Goal: Navigation & Orientation: Go to known website

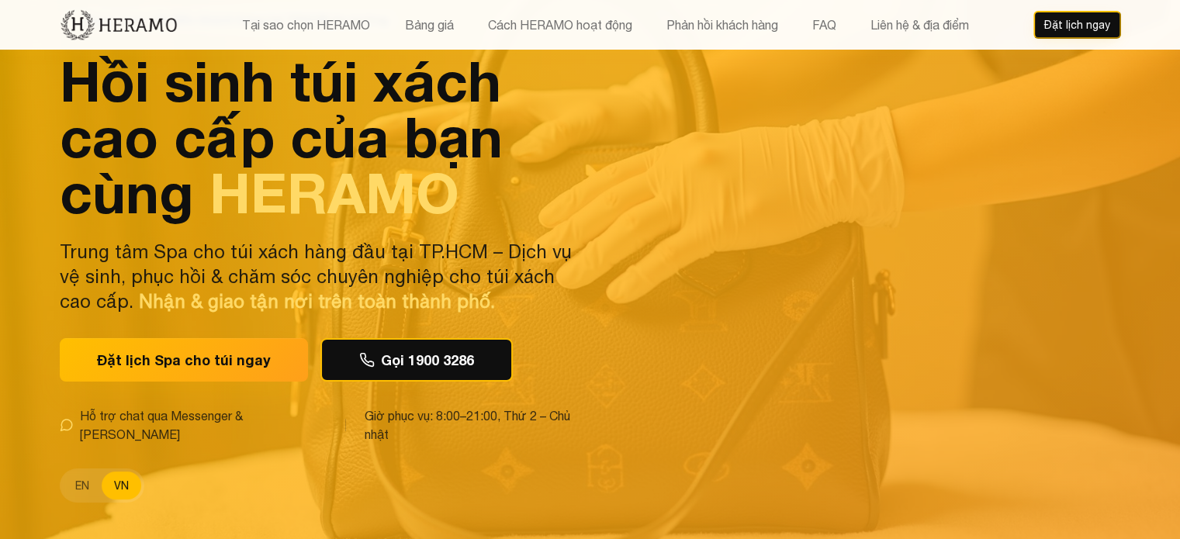
scroll to position [45, 0]
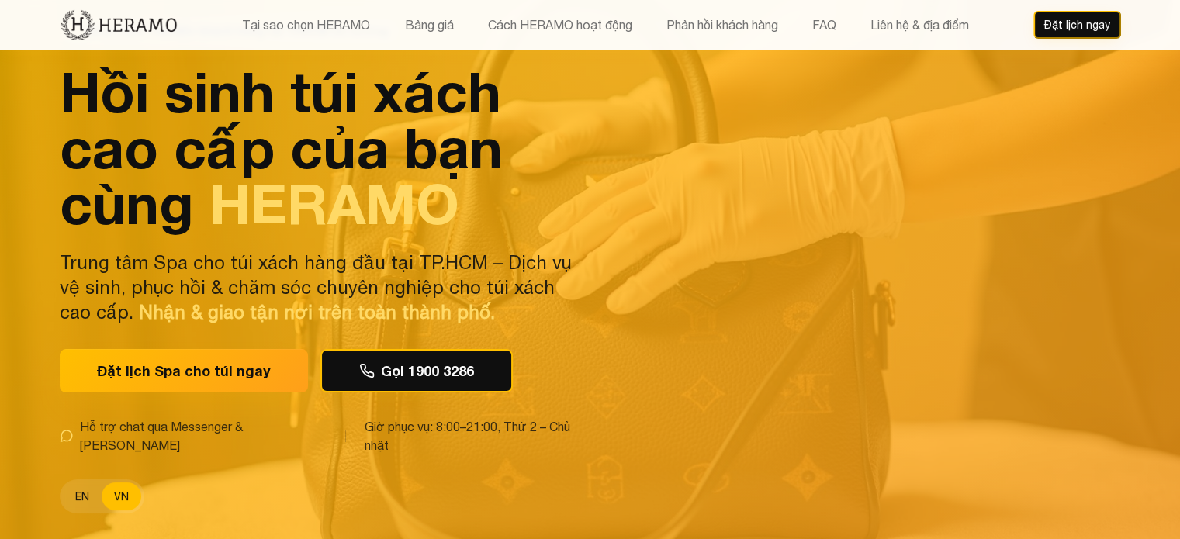
click at [84, 482] on button "EN" at bounding box center [82, 496] width 39 height 28
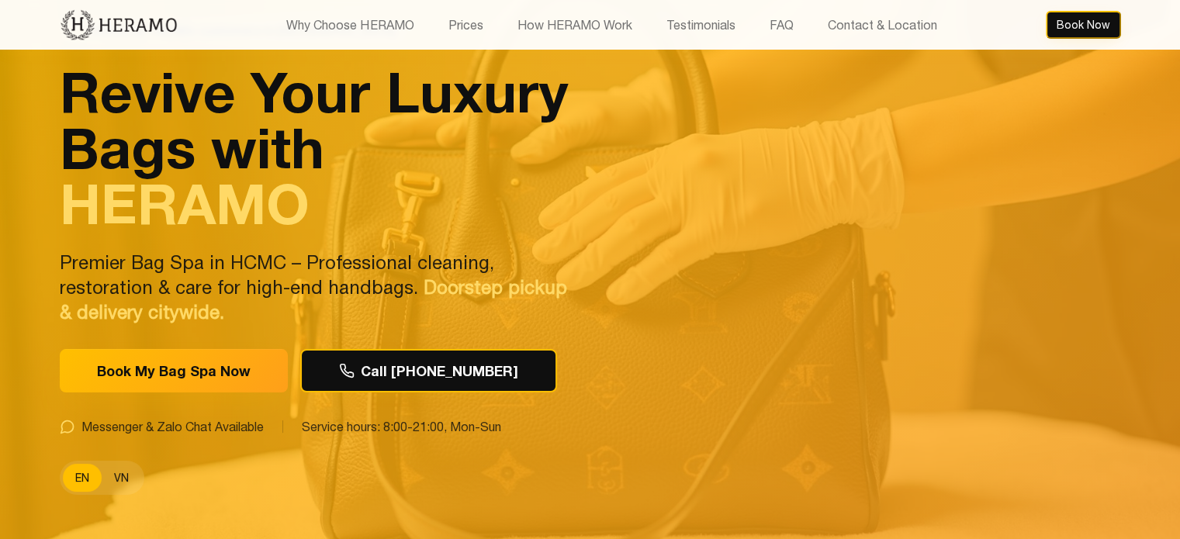
click at [129, 464] on button "VN" at bounding box center [122, 478] width 40 height 28
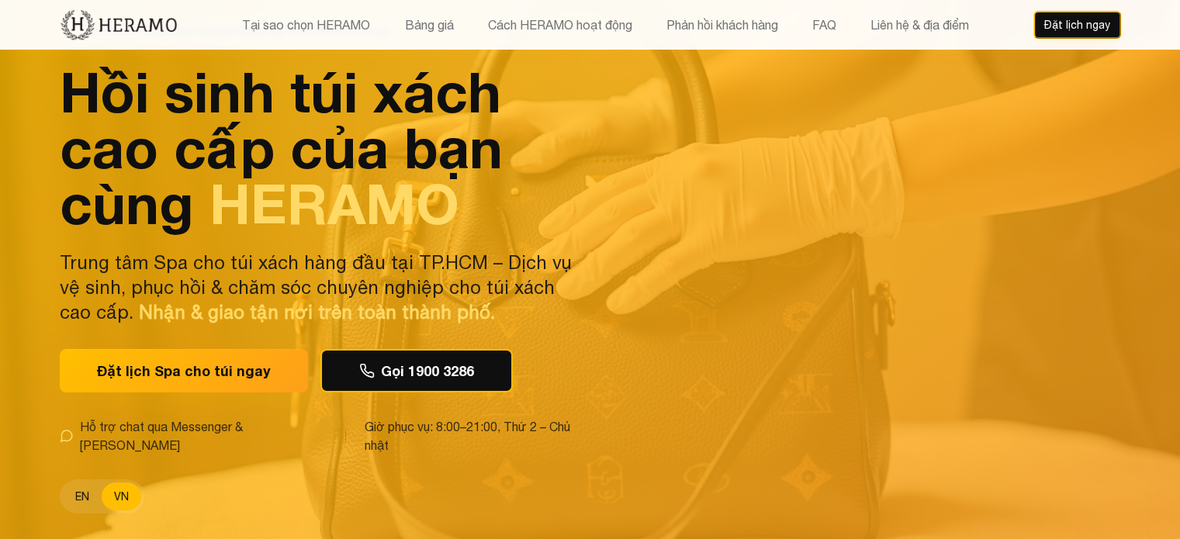
click at [85, 482] on button "EN" at bounding box center [82, 496] width 39 height 28
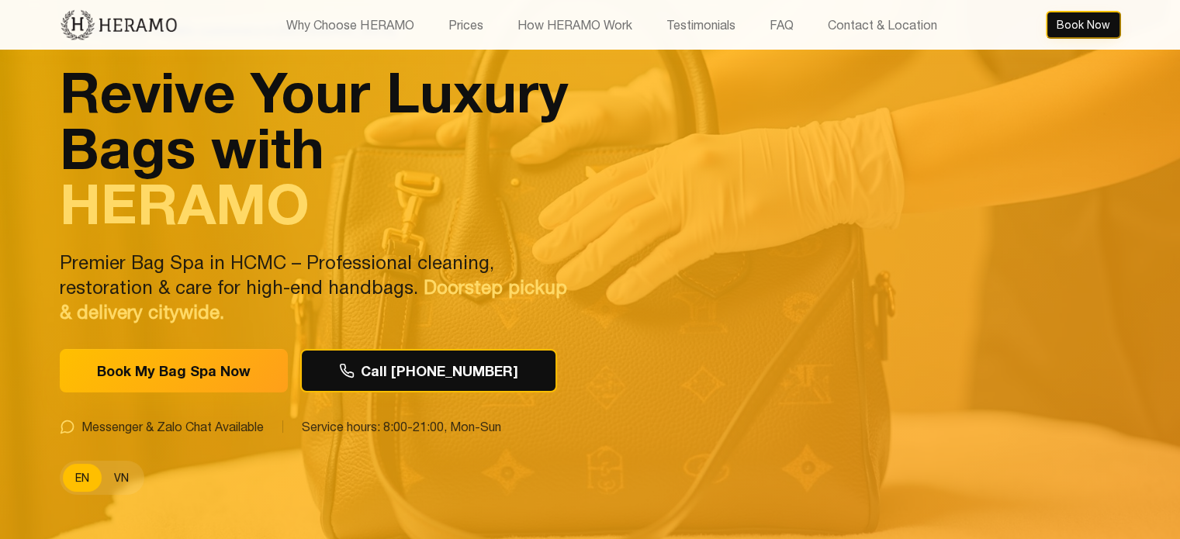
click at [119, 471] on button "VN" at bounding box center [122, 478] width 40 height 28
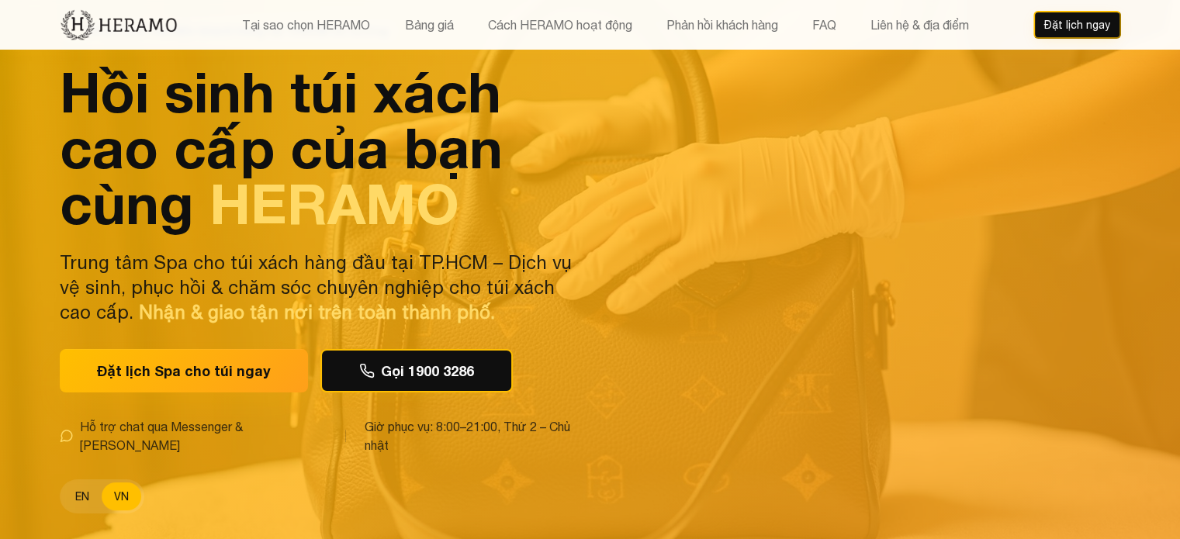
click at [81, 482] on button "EN" at bounding box center [82, 496] width 39 height 28
